Goal: Transaction & Acquisition: Purchase product/service

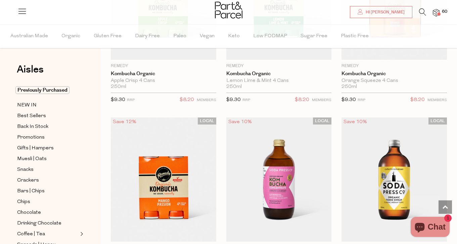
scroll to position [1815, 0]
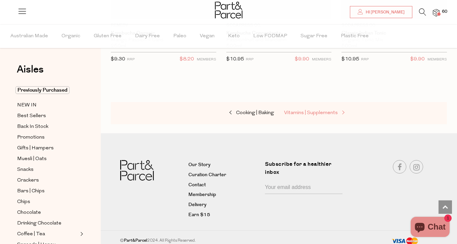
click at [317, 111] on span "Vitamins | Supplements" at bounding box center [311, 113] width 54 height 5
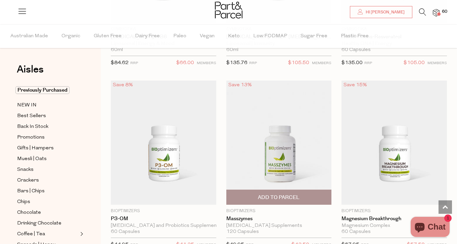
scroll to position [1198, 0]
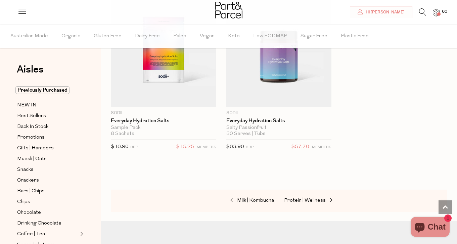
scroll to position [3945, 0]
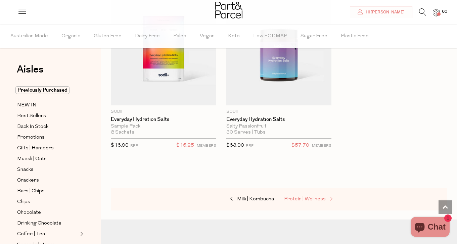
click at [319, 195] on link "Protein | Wellness" at bounding box center [317, 199] width 67 height 9
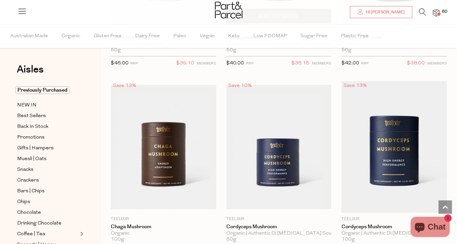
scroll to position [2561, 0]
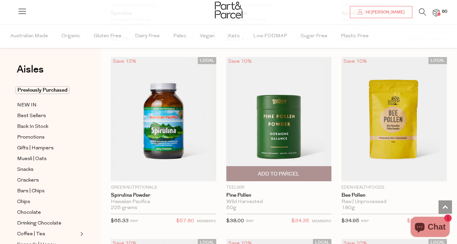
scroll to position [3136, 0]
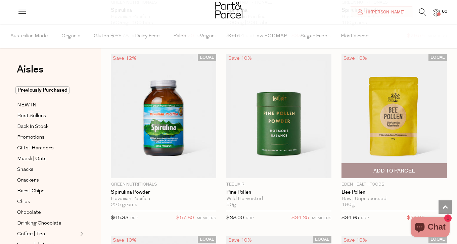
click at [406, 168] on span "Add To Parcel" at bounding box center [395, 171] width 42 height 7
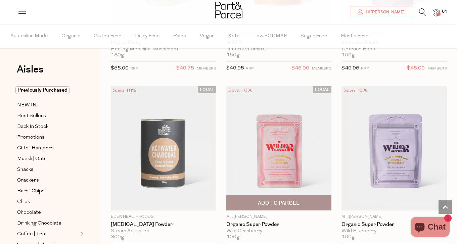
scroll to position [3525, 0]
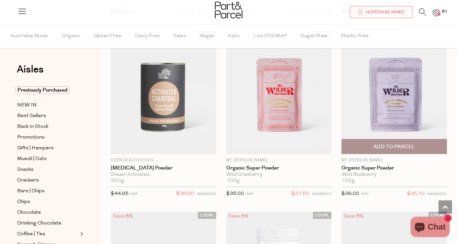
click at [385, 143] on span "Add To Parcel" at bounding box center [395, 146] width 42 height 7
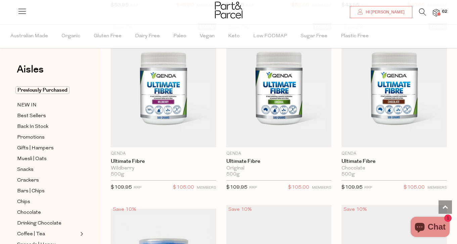
scroll to position [3924, 0]
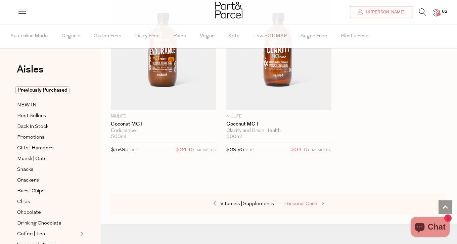
click at [318, 202] on span at bounding box center [321, 204] width 9 height 5
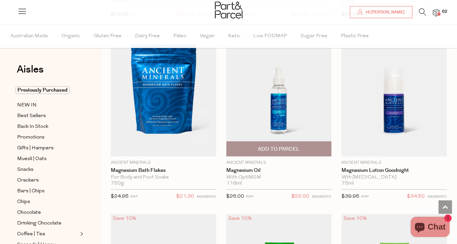
scroll to position [967, 0]
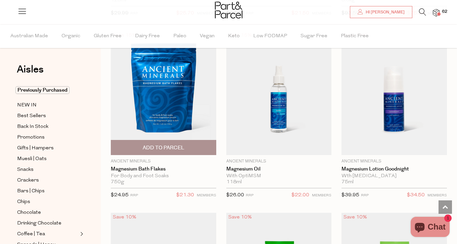
click at [179, 144] on span "Add To Parcel" at bounding box center [164, 147] width 42 height 7
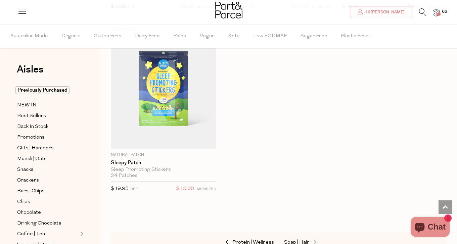
scroll to position [5533, 0]
click at [304, 239] on span "Soap | Hair" at bounding box center [296, 241] width 25 height 5
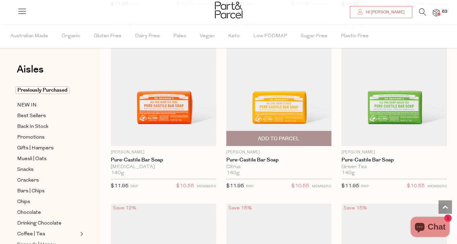
scroll to position [1343, 0]
